Goal: Task Accomplishment & Management: Use online tool/utility

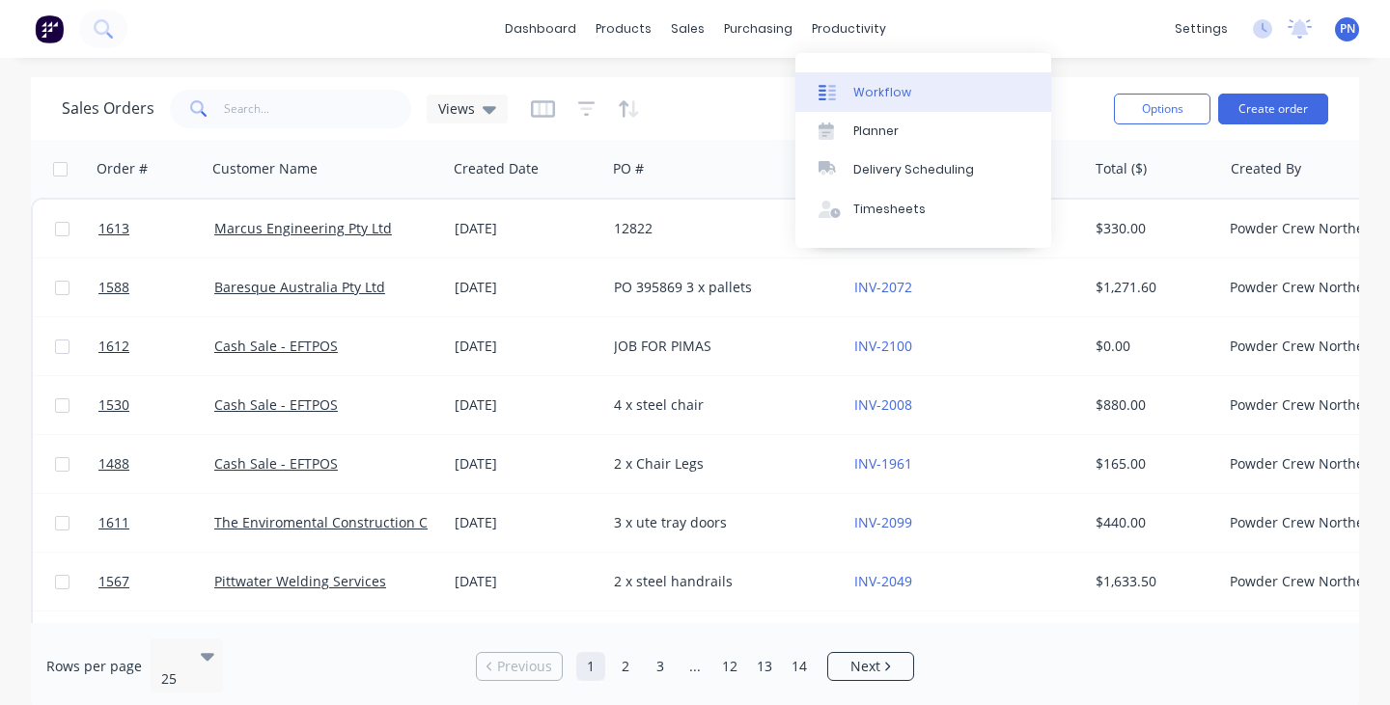
click at [876, 82] on link "Workflow" at bounding box center [923, 91] width 256 height 39
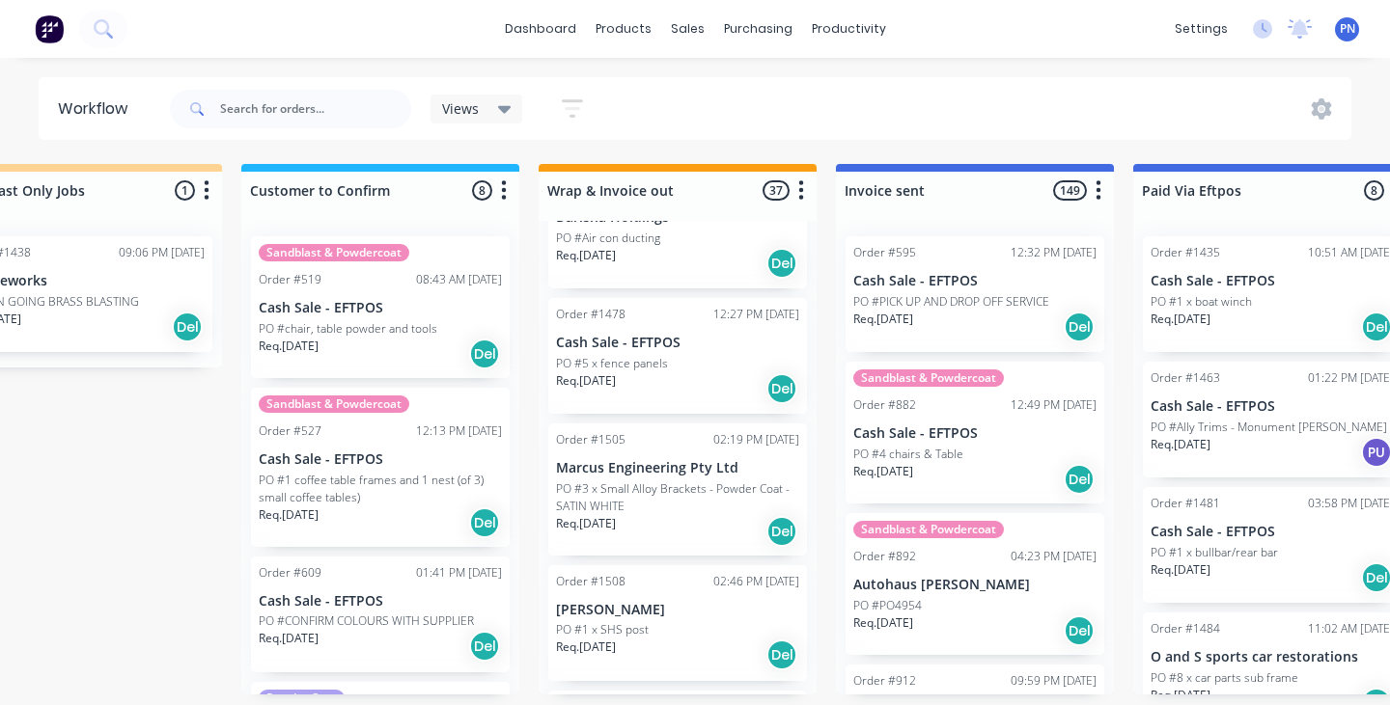
scroll to position [961, 0]
click at [691, 370] on div "Req. [DATE] Del" at bounding box center [677, 386] width 243 height 33
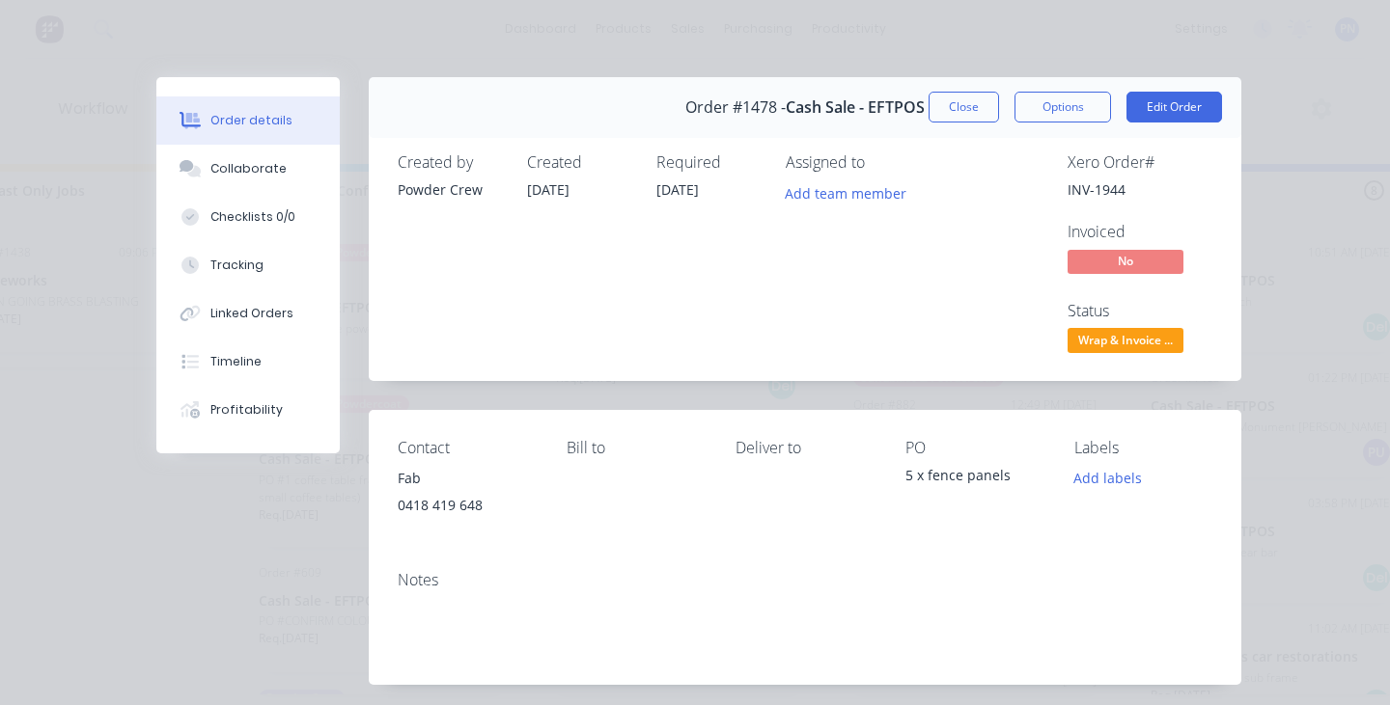
click at [1100, 335] on span "Wrap & Invoice ..." at bounding box center [1125, 340] width 116 height 24
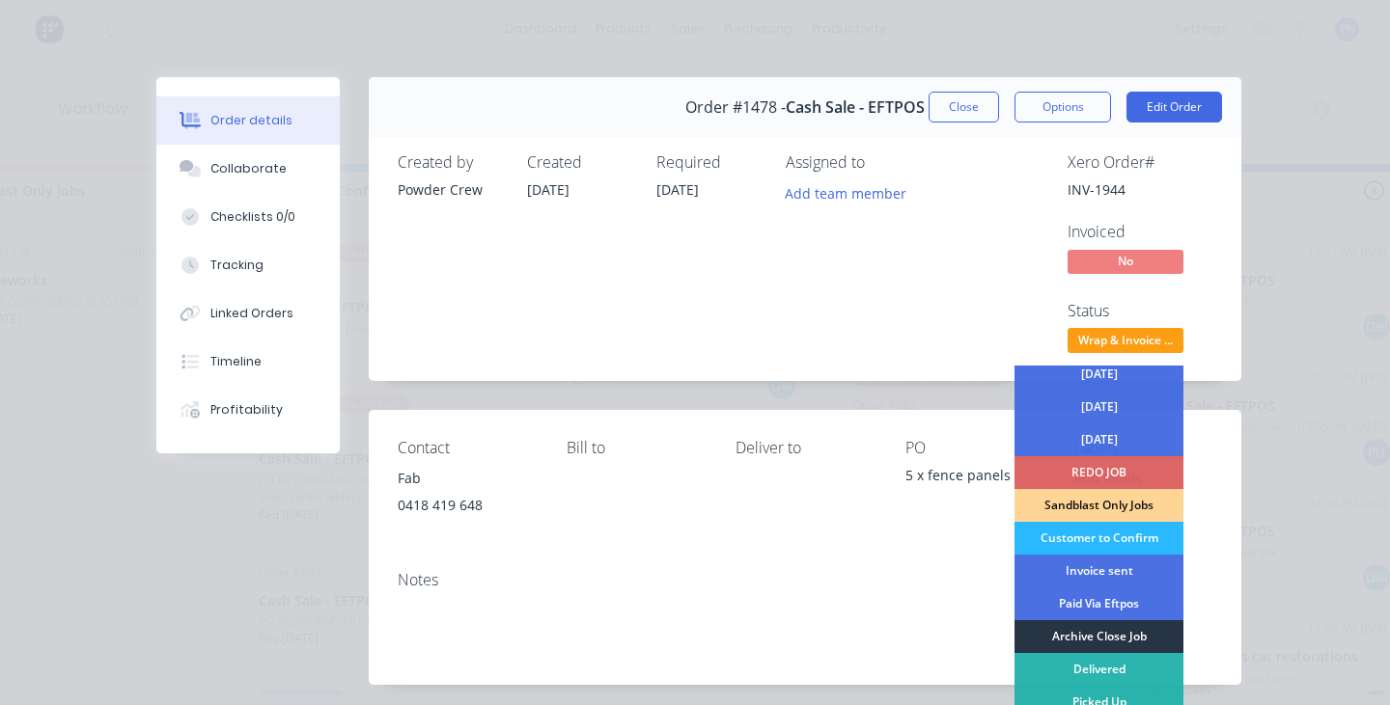
scroll to position [106, 0]
click at [1091, 639] on div "Archive Close Job" at bounding box center [1098, 636] width 169 height 33
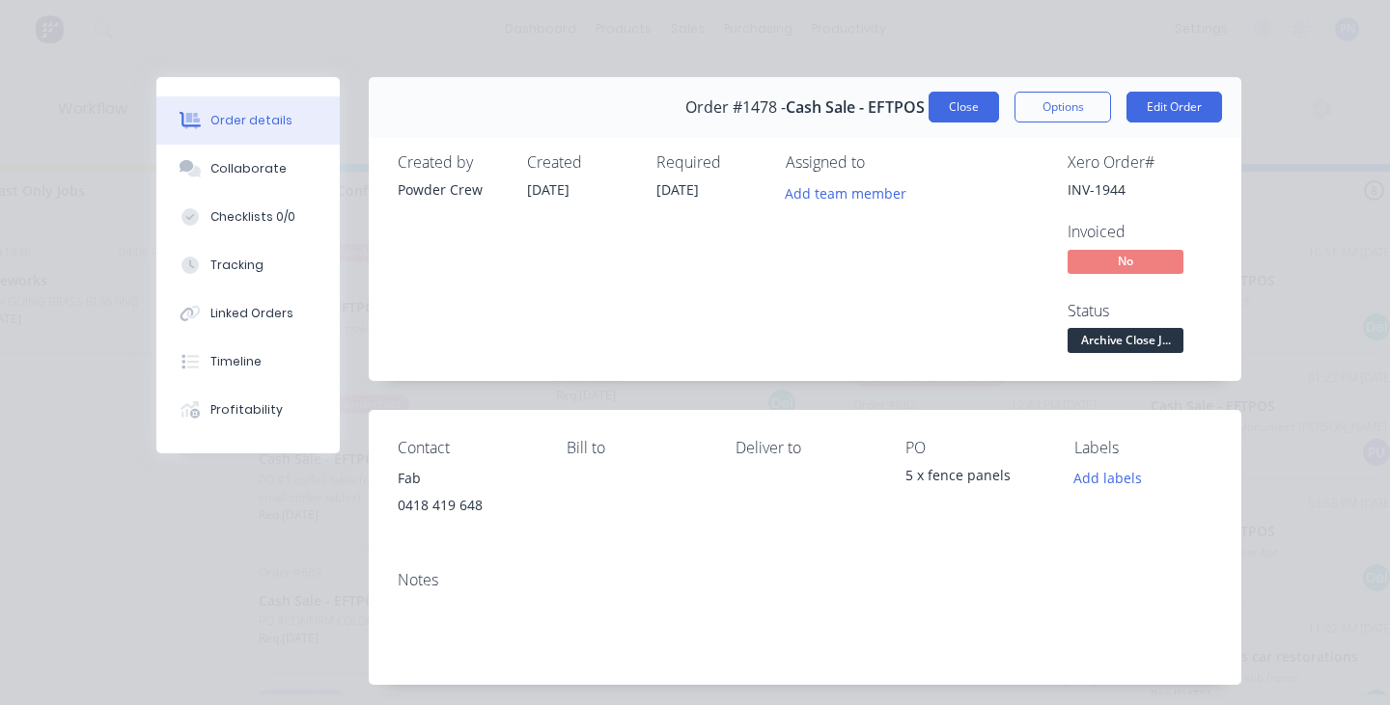
click at [963, 101] on button "Close" at bounding box center [963, 107] width 70 height 31
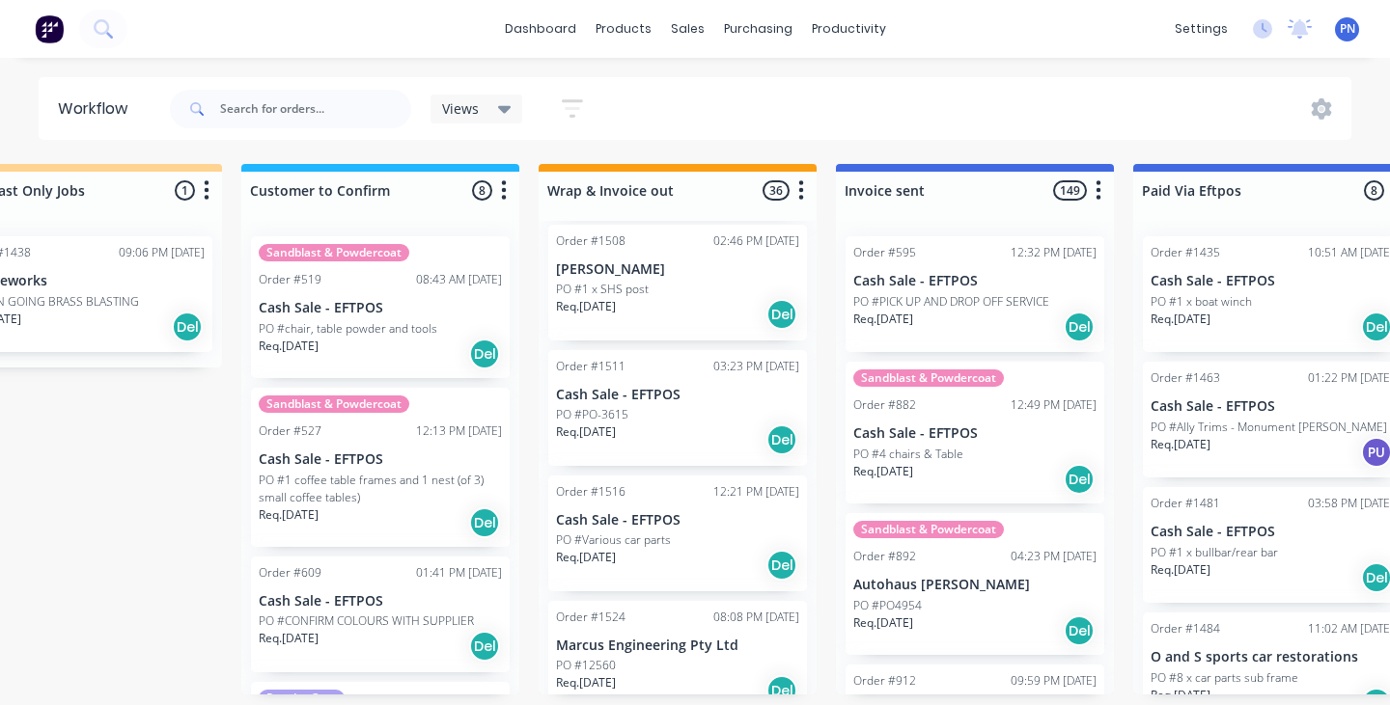
scroll to position [1176, 0]
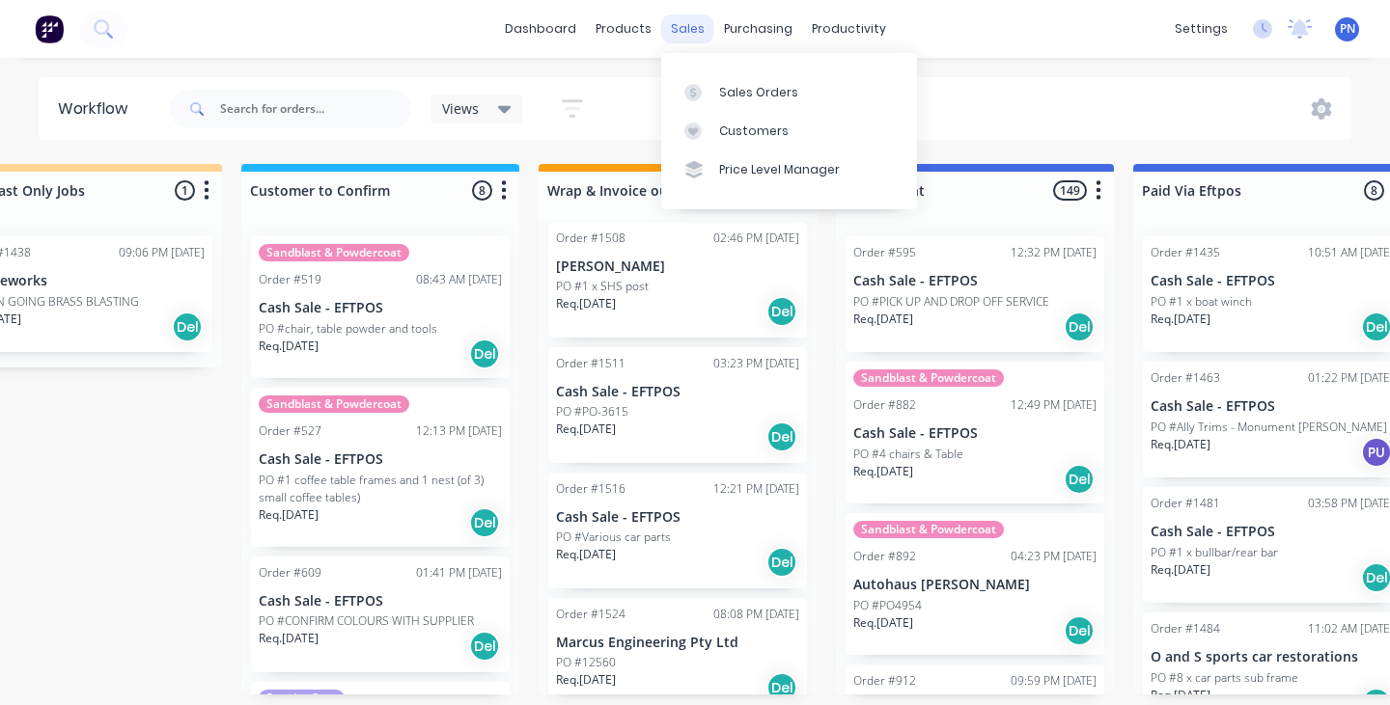
click at [681, 34] on div "sales" at bounding box center [687, 28] width 53 height 29
click at [720, 89] on div "Sales Orders" at bounding box center [758, 92] width 79 height 17
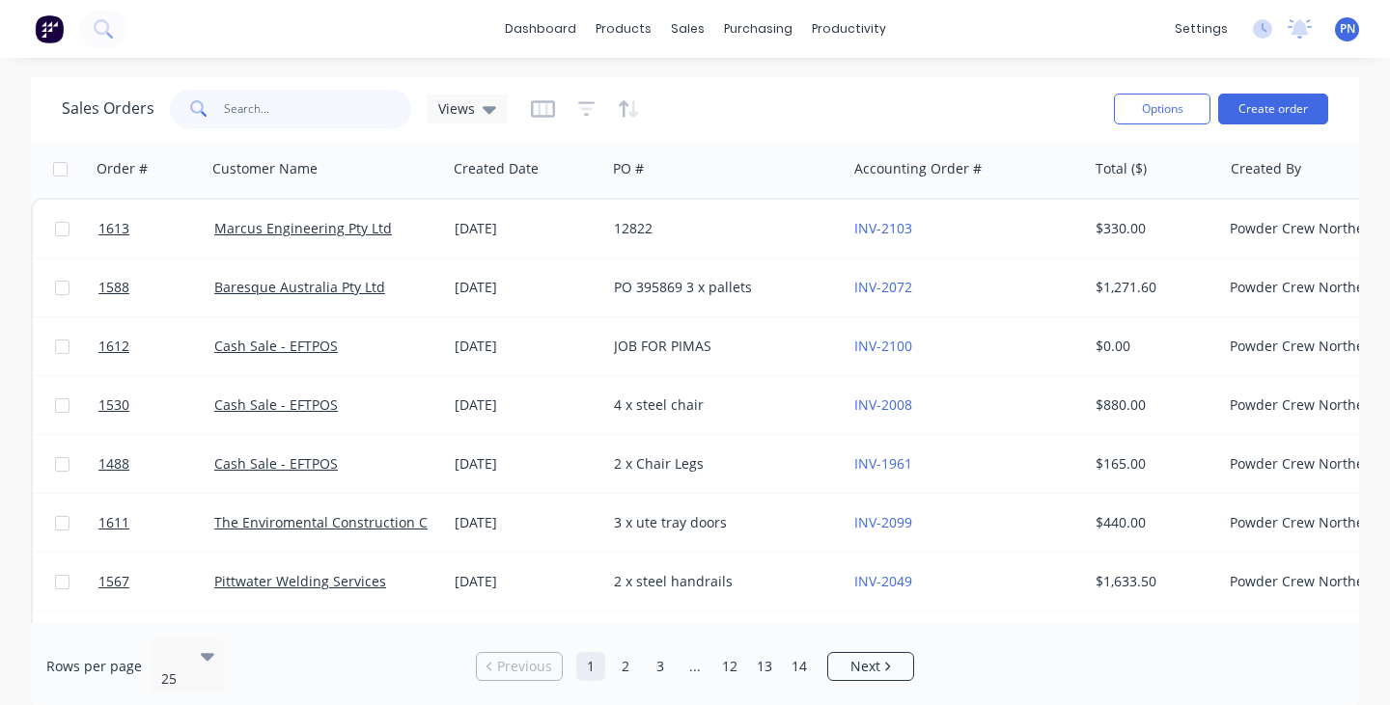
click at [354, 107] on input "text" at bounding box center [318, 109] width 188 height 39
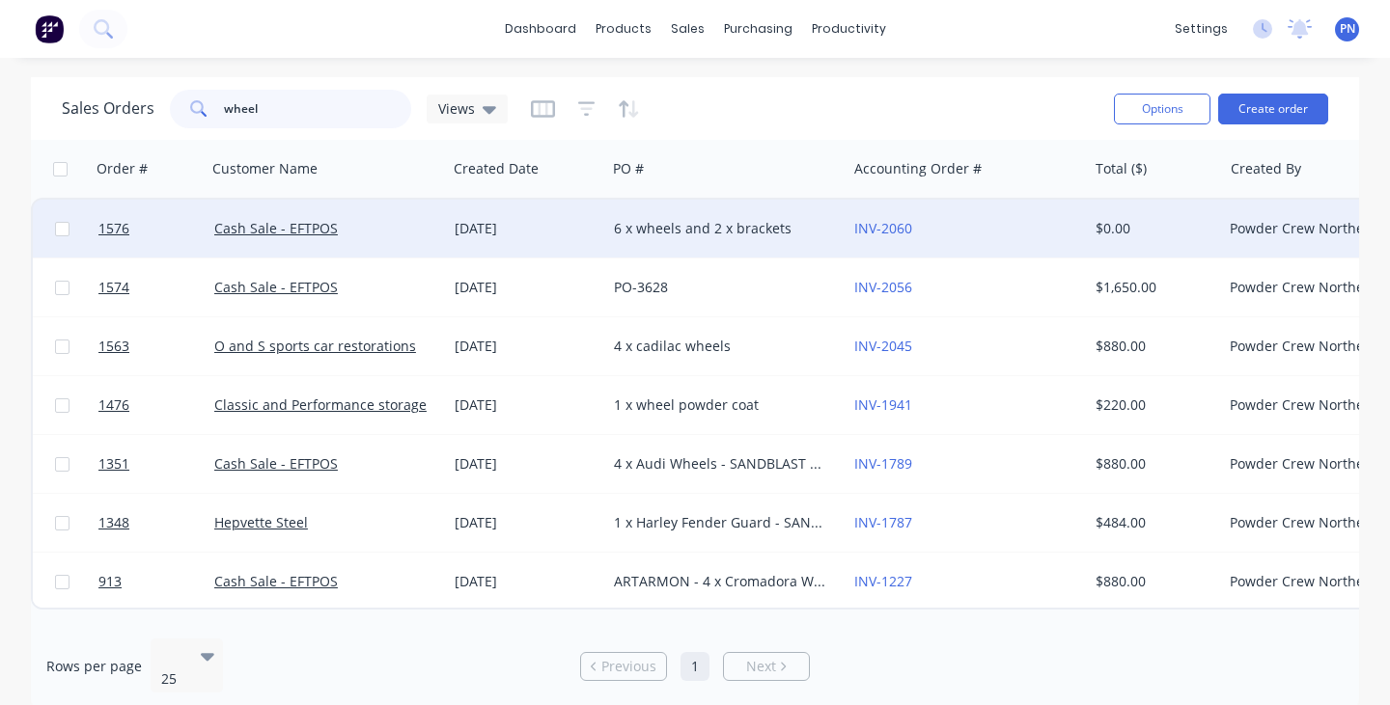
type input "wheel"
click at [774, 234] on div "6 x wheels and 2 x brackets" at bounding box center [721, 228] width 214 height 19
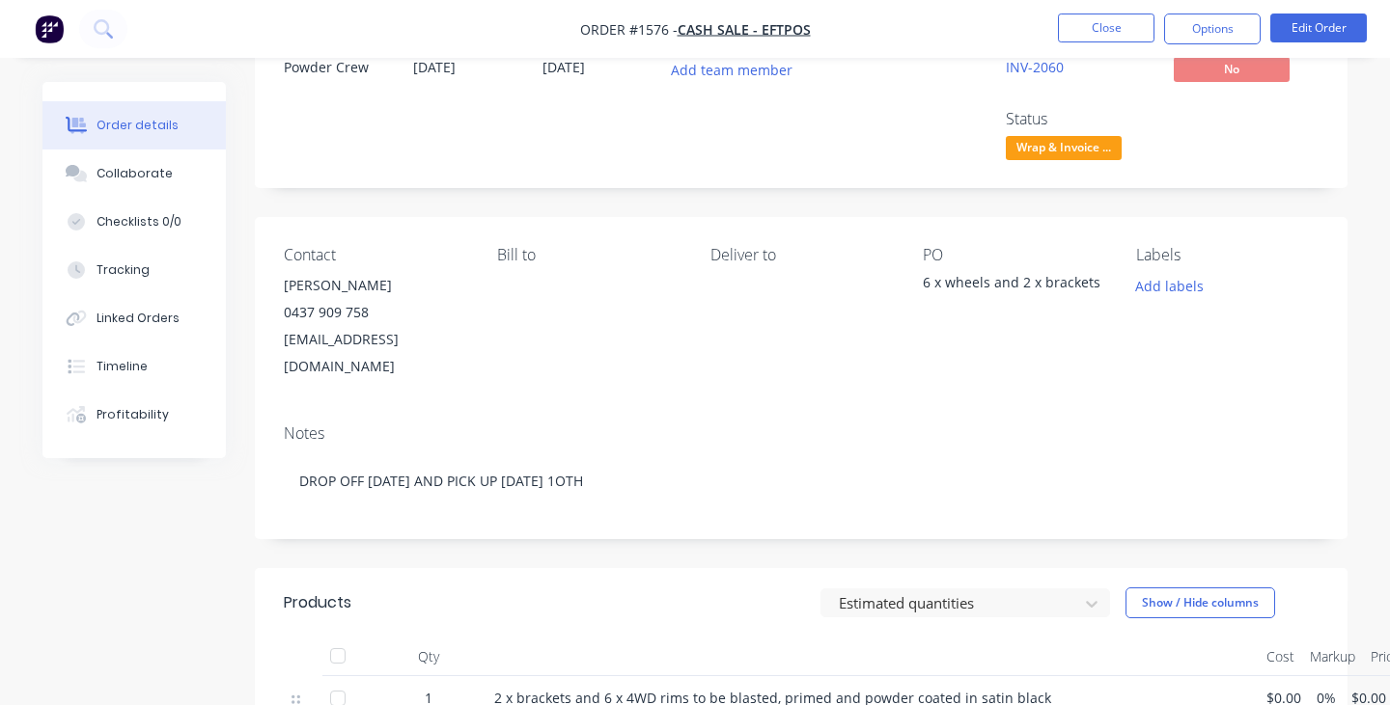
scroll to position [90, 0]
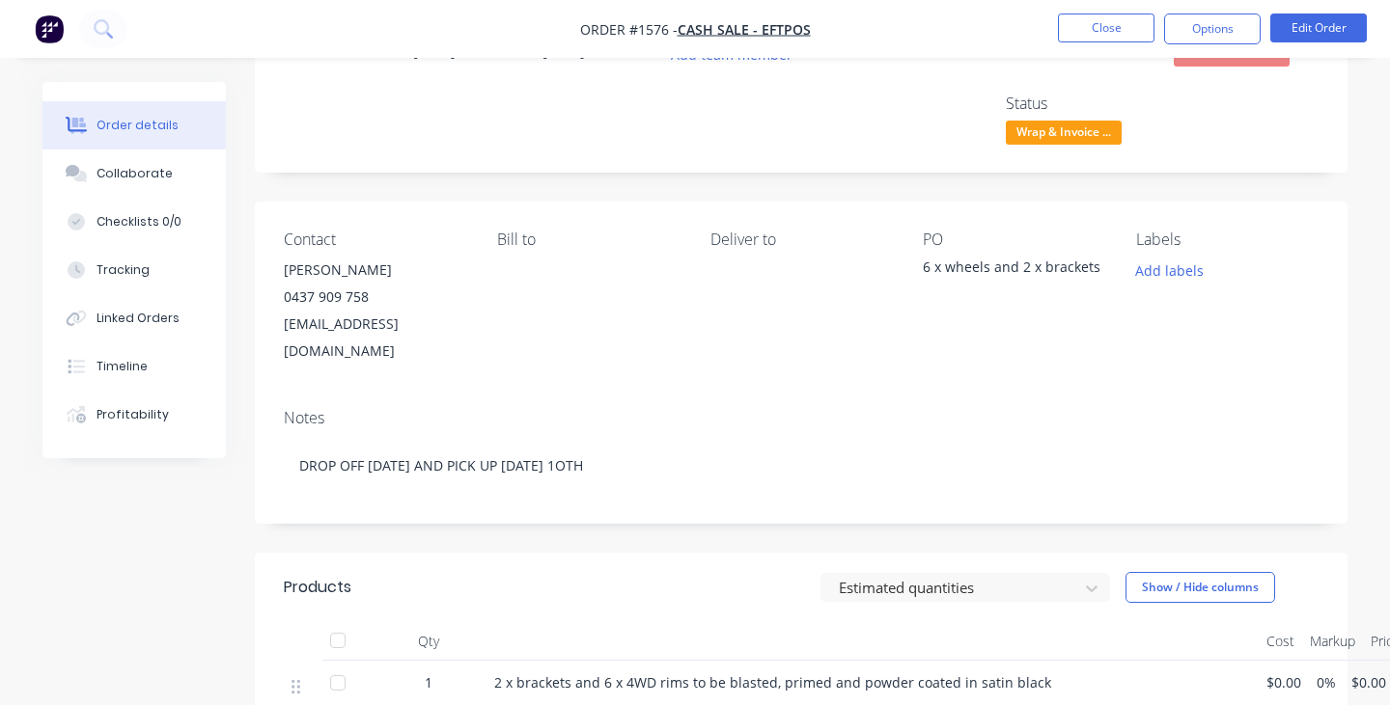
click at [477, 478] on div "Notes DROP OFF [DATE] AND PICK UP [DATE] 1OTH" at bounding box center [801, 458] width 1092 height 129
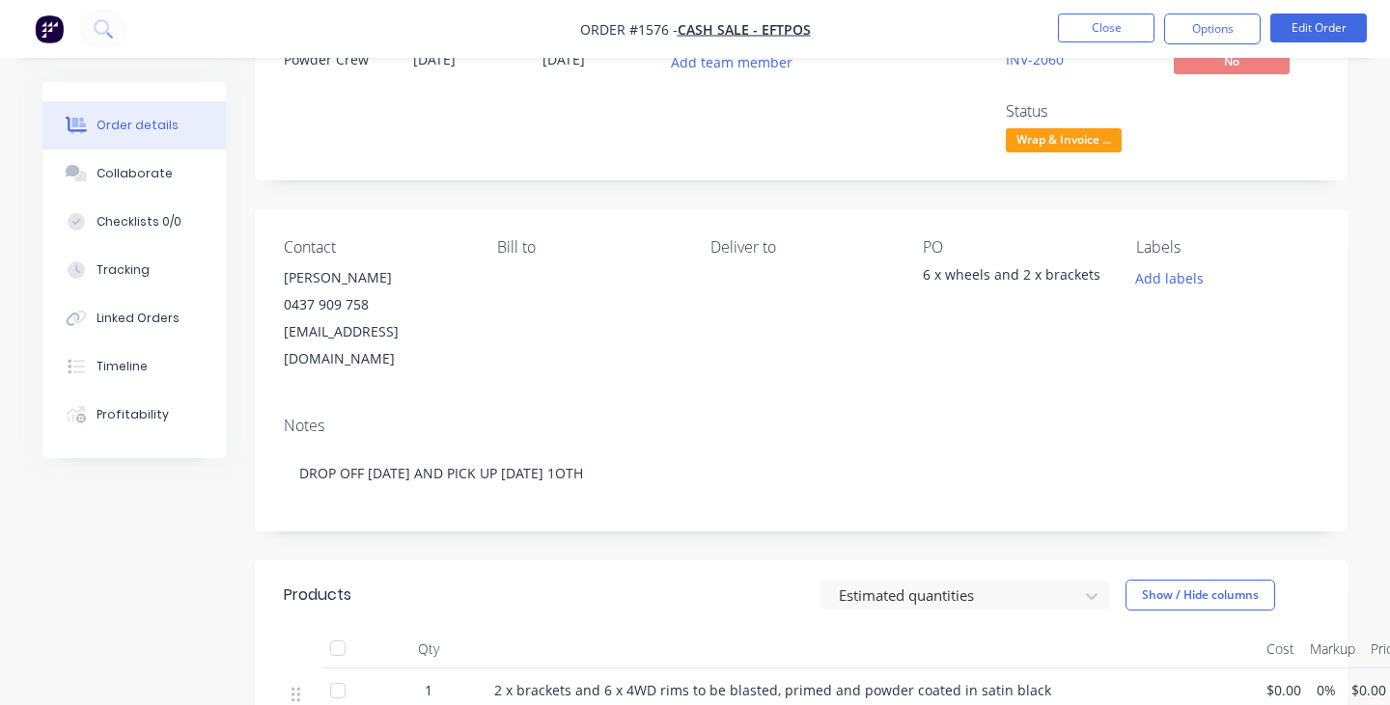
scroll to position [74, 0]
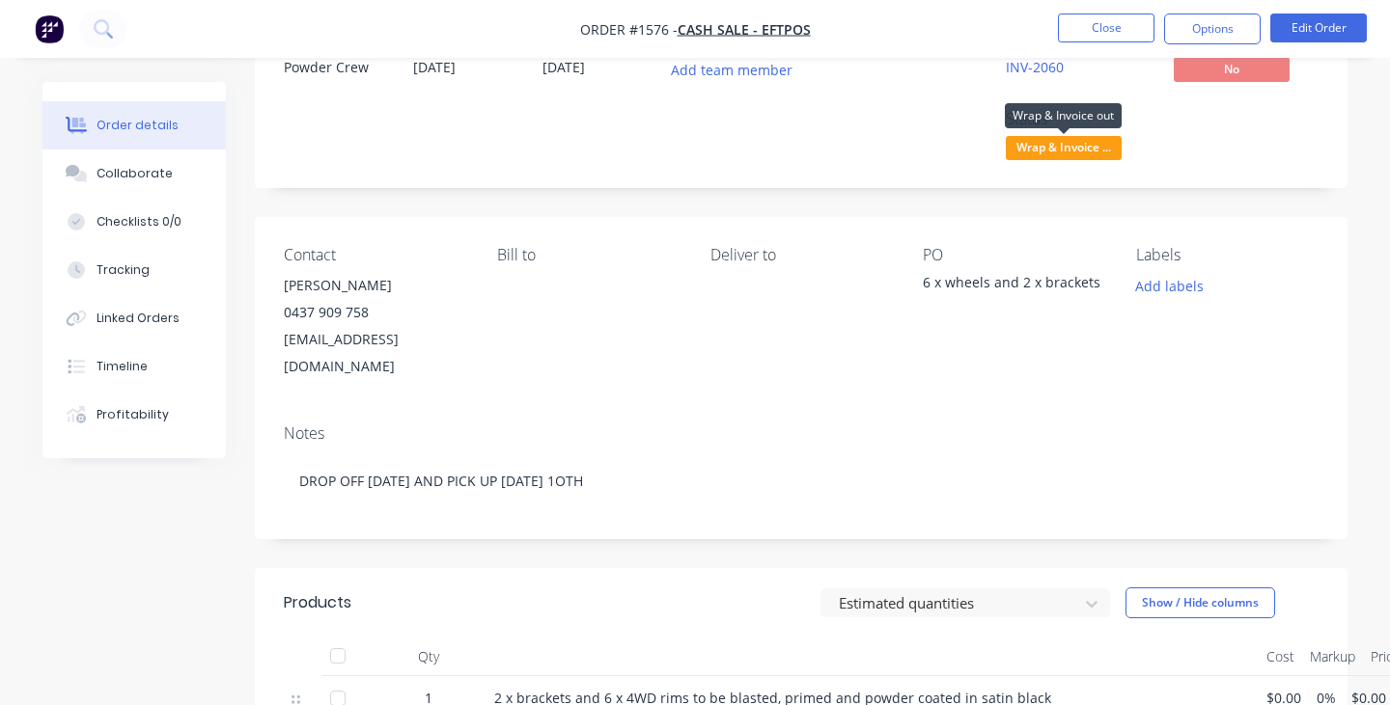
click at [1066, 146] on span "Wrap & Invoice ..." at bounding box center [1063, 148] width 116 height 24
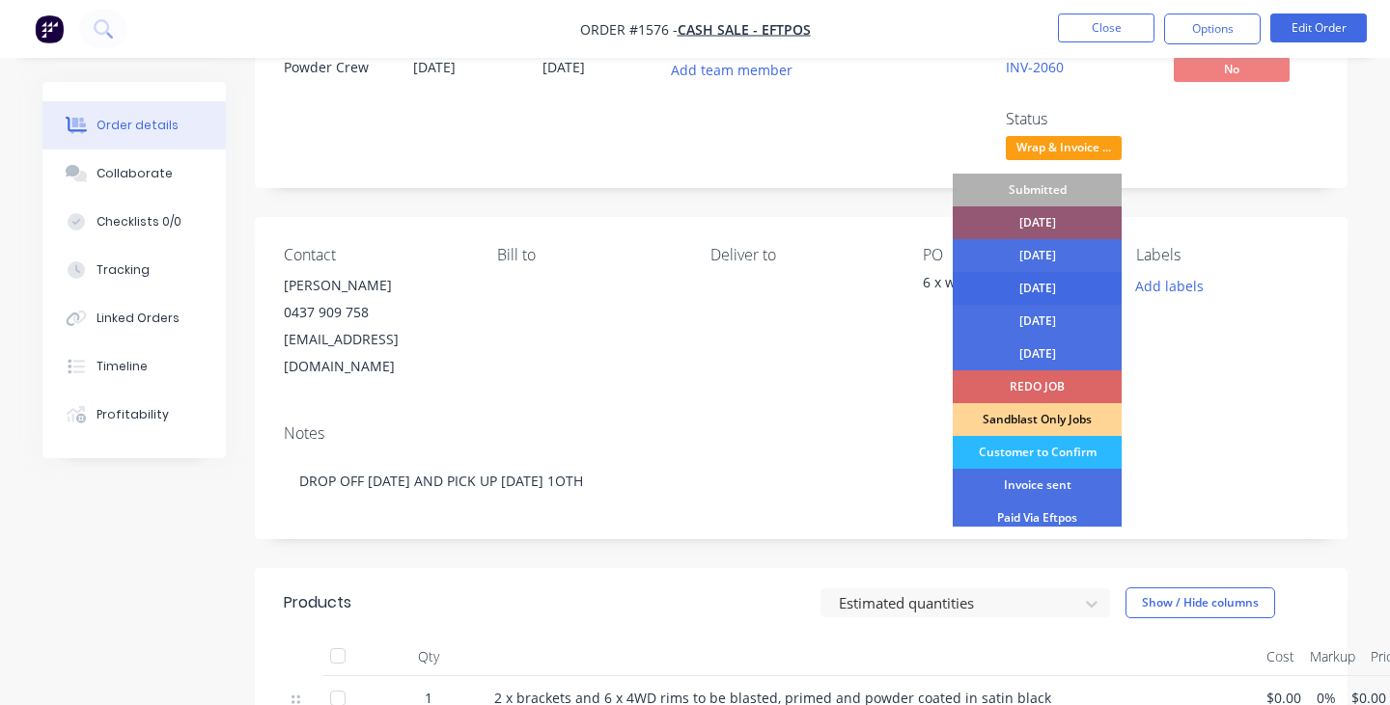
click at [1061, 278] on div "[DATE]" at bounding box center [1036, 288] width 169 height 33
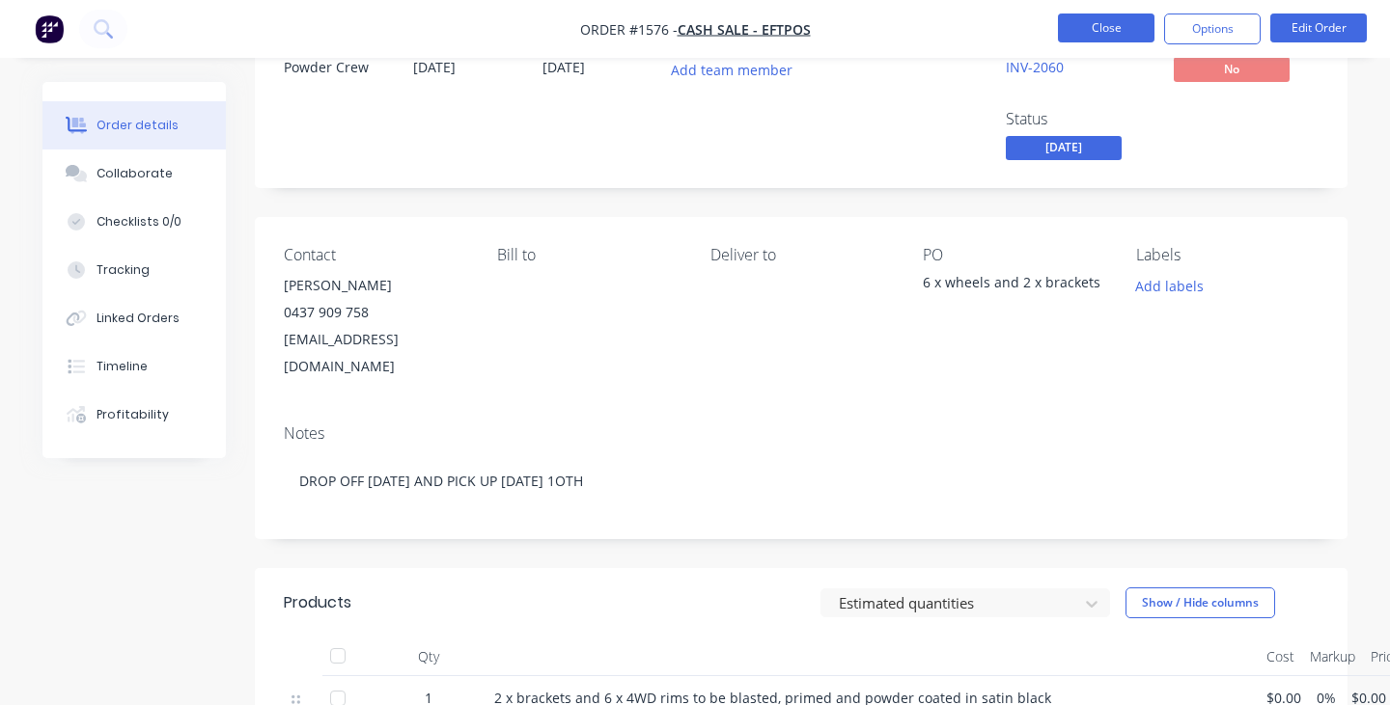
click at [1087, 29] on button "Close" at bounding box center [1106, 28] width 96 height 29
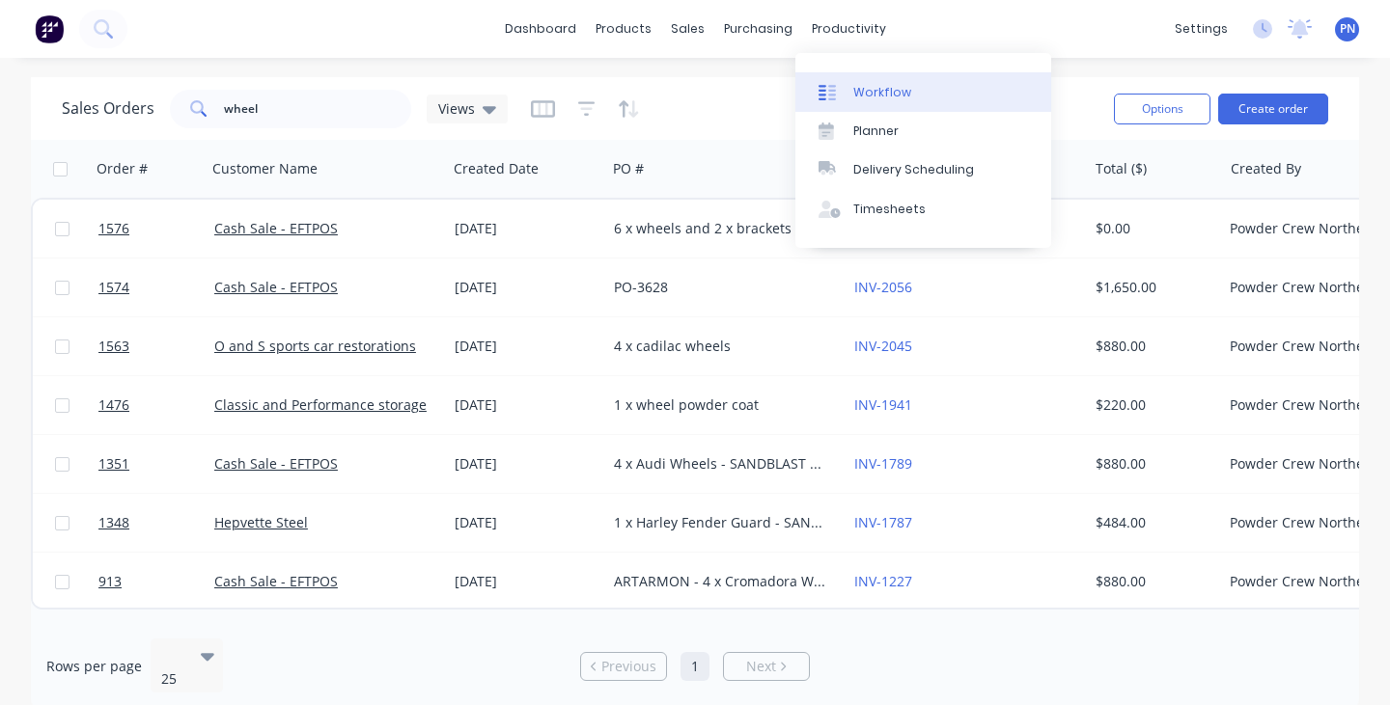
click at [877, 90] on div "Workflow" at bounding box center [882, 92] width 58 height 17
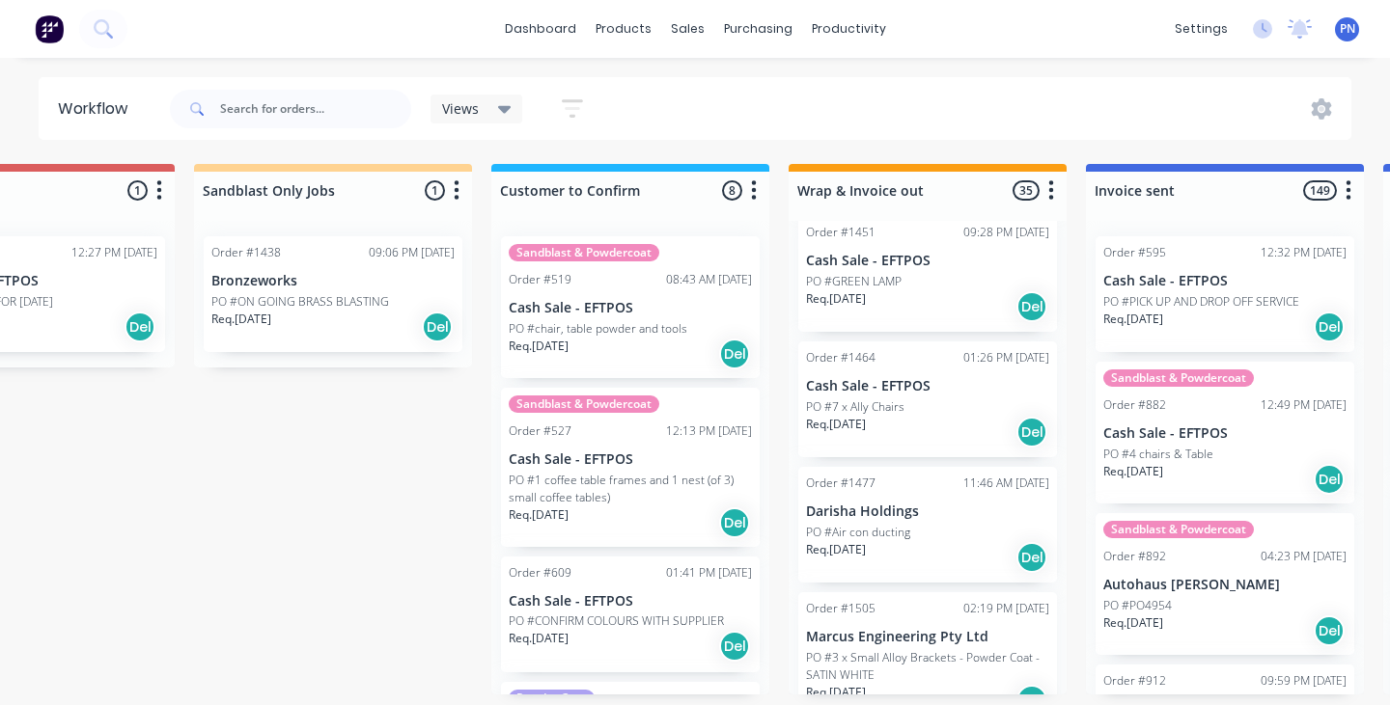
scroll to position [671, 0]
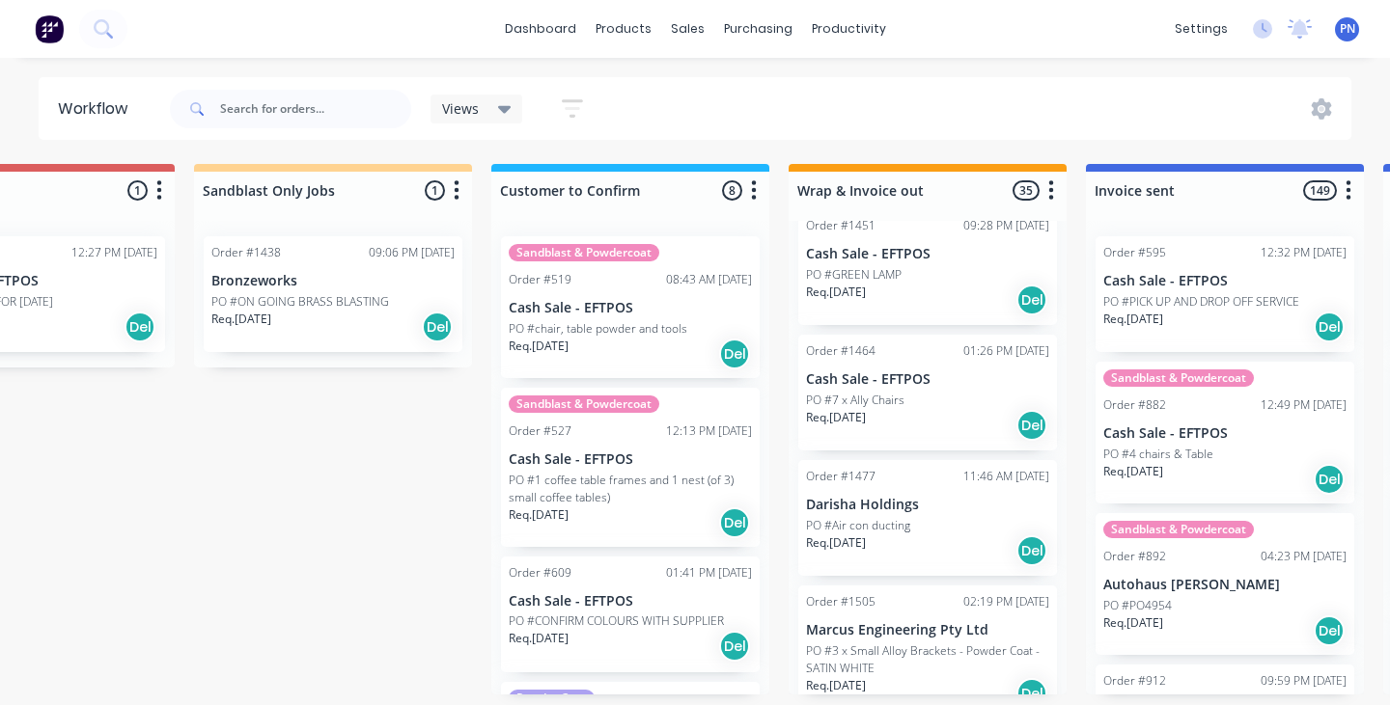
click at [942, 427] on div "Req. [DATE] Del" at bounding box center [927, 425] width 243 height 33
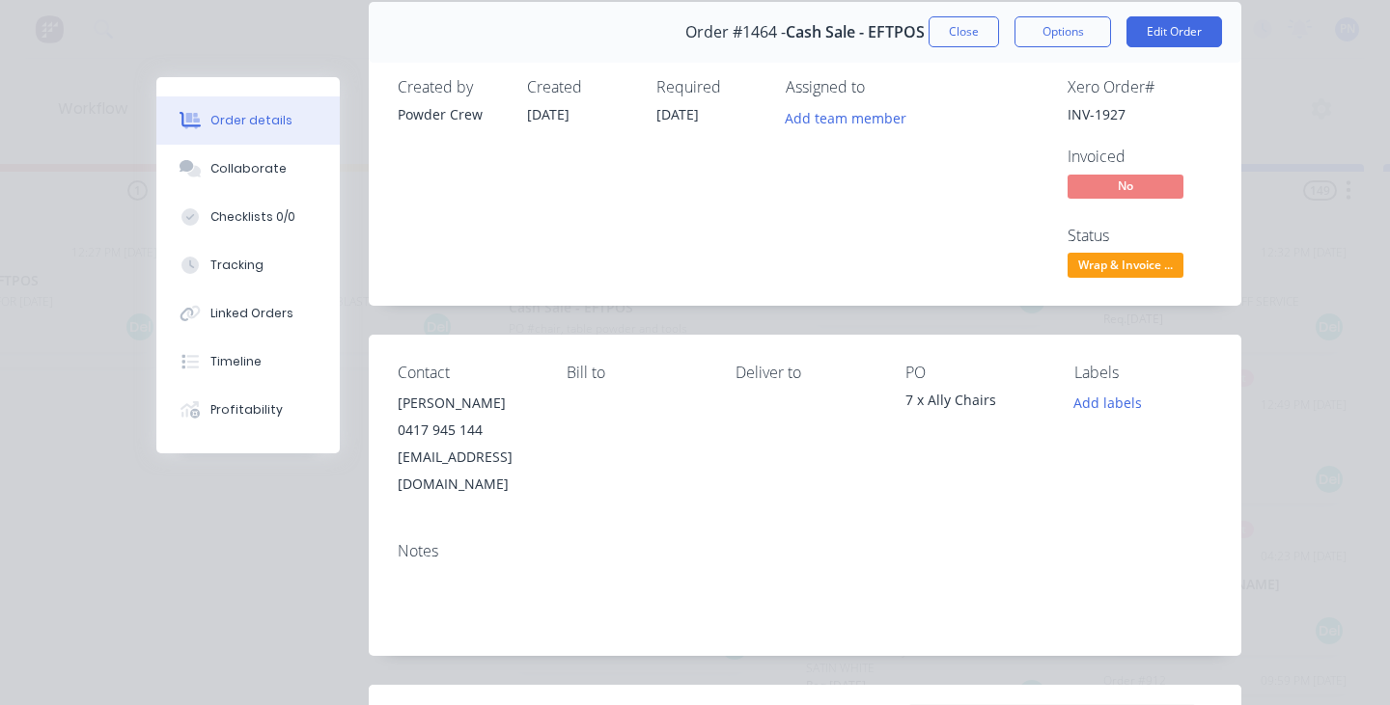
scroll to position [76, 0]
click at [1145, 259] on span "Wrap & Invoice ..." at bounding box center [1125, 264] width 116 height 24
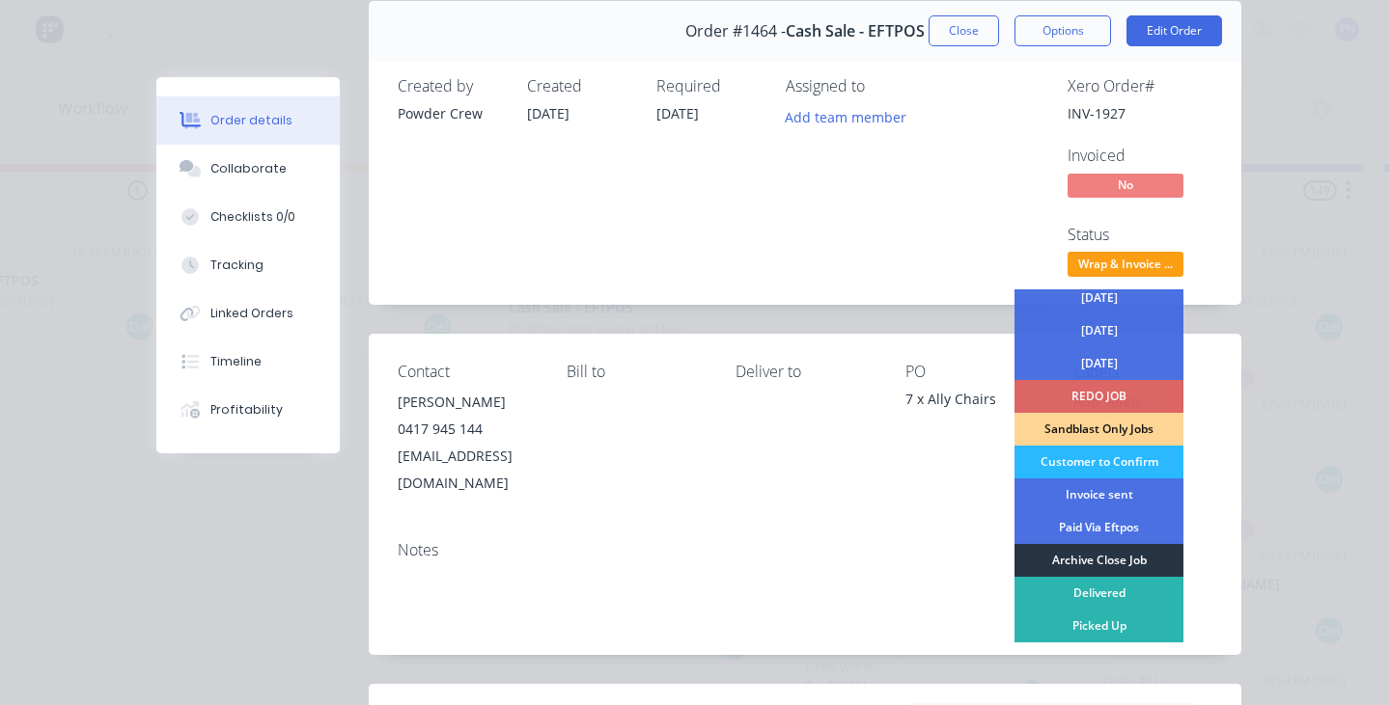
scroll to position [106, 0]
click at [1115, 555] on div "Archive Close Job" at bounding box center [1098, 560] width 169 height 33
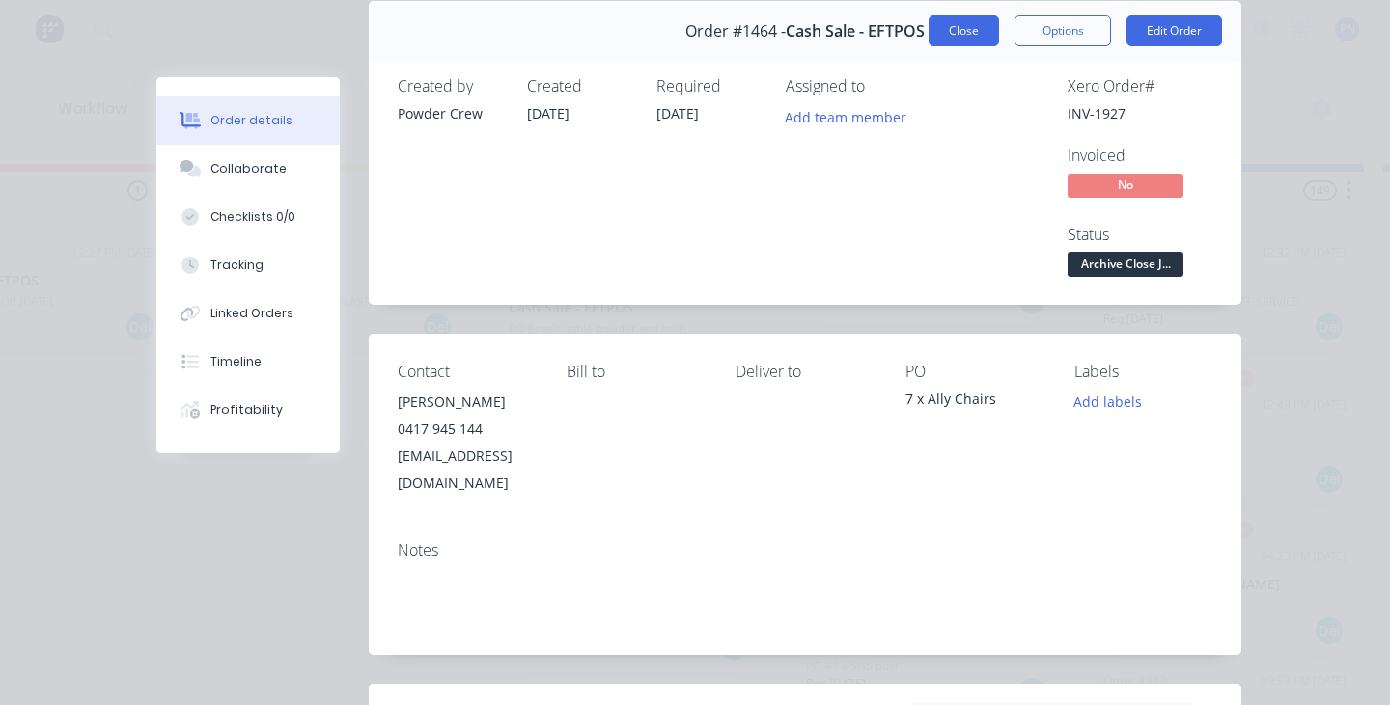
click at [968, 41] on button "Close" at bounding box center [963, 30] width 70 height 31
